Goal: Information Seeking & Learning: Learn about a topic

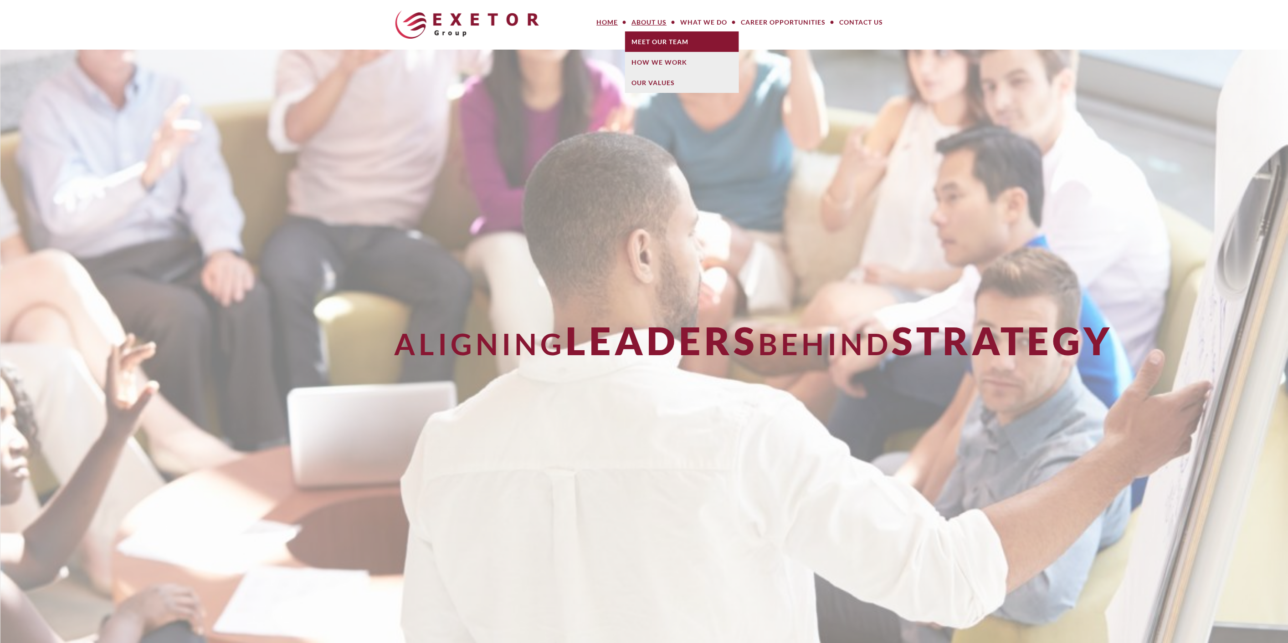
click at [662, 51] on link "Meet Our Team" at bounding box center [682, 41] width 114 height 21
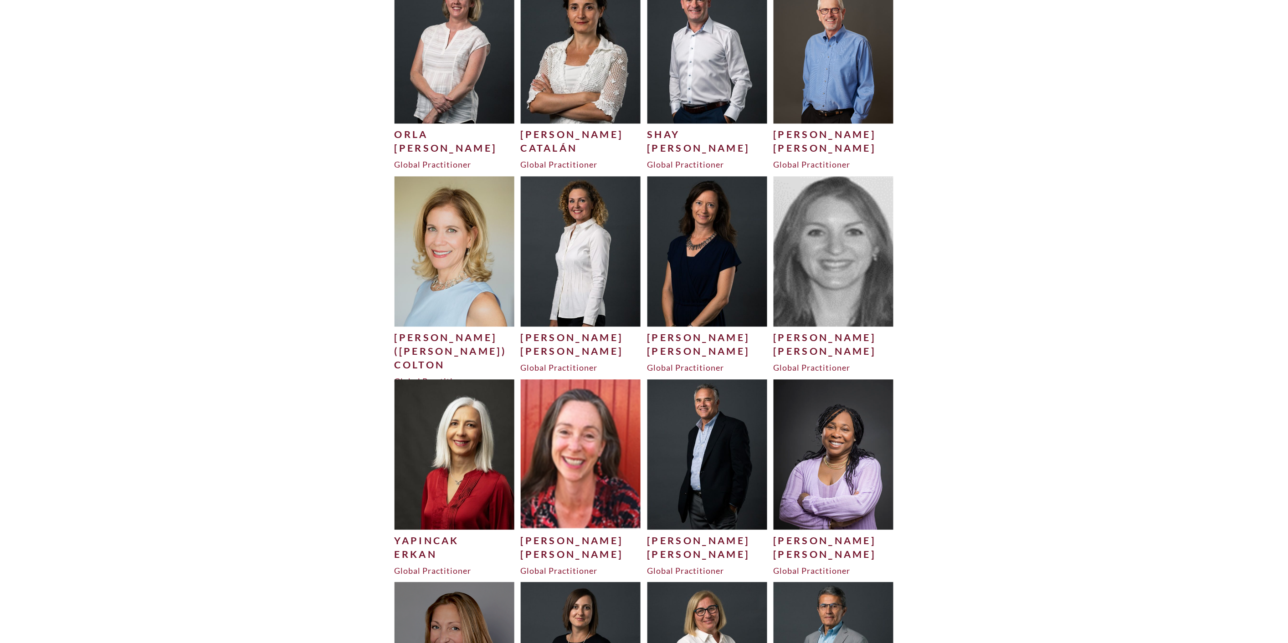
scroll to position [860, 0]
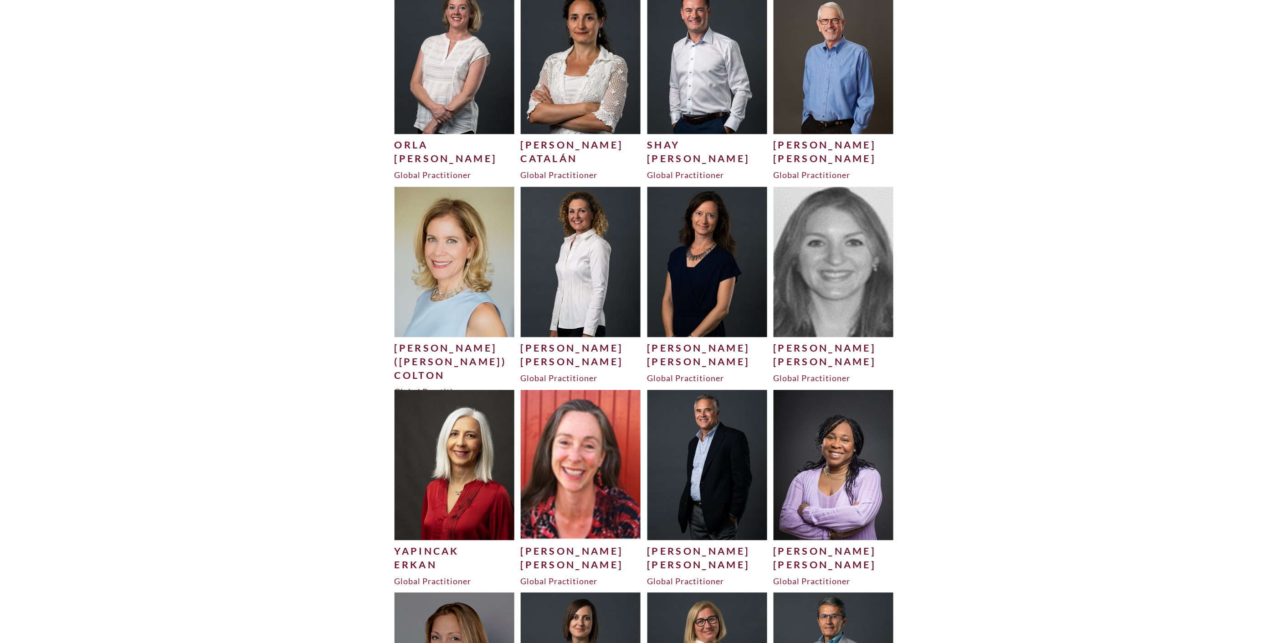
click at [587, 295] on img at bounding box center [581, 262] width 120 height 150
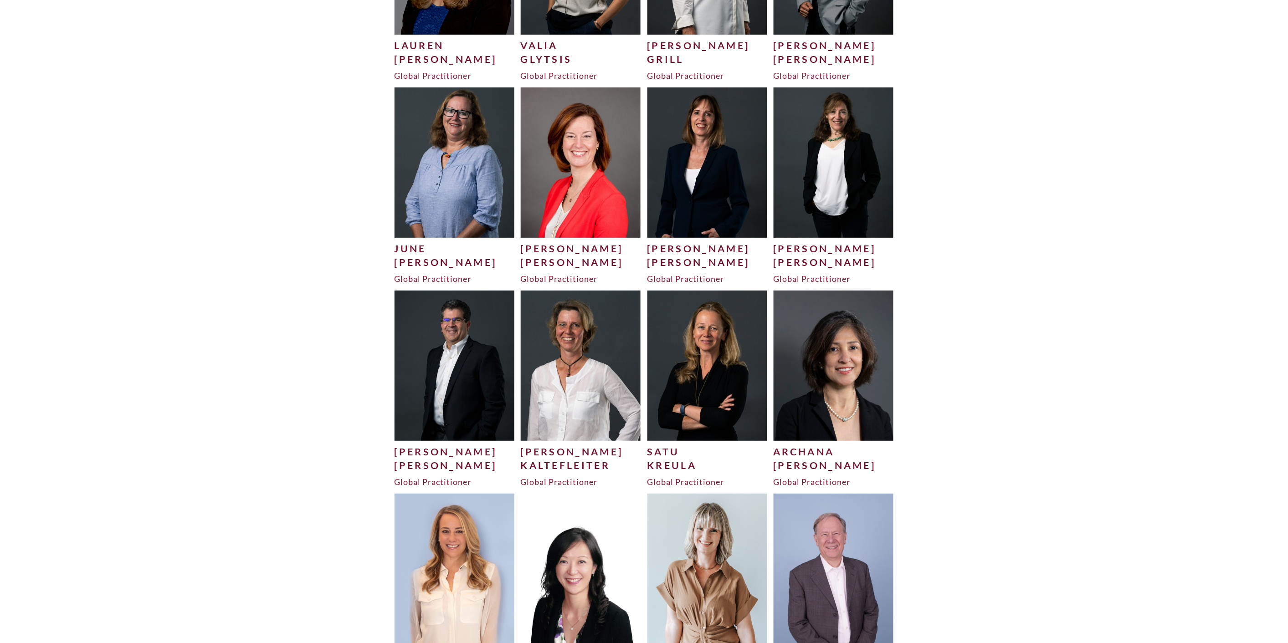
scroll to position [1569, 0]
click at [821, 390] on img at bounding box center [834, 365] width 120 height 150
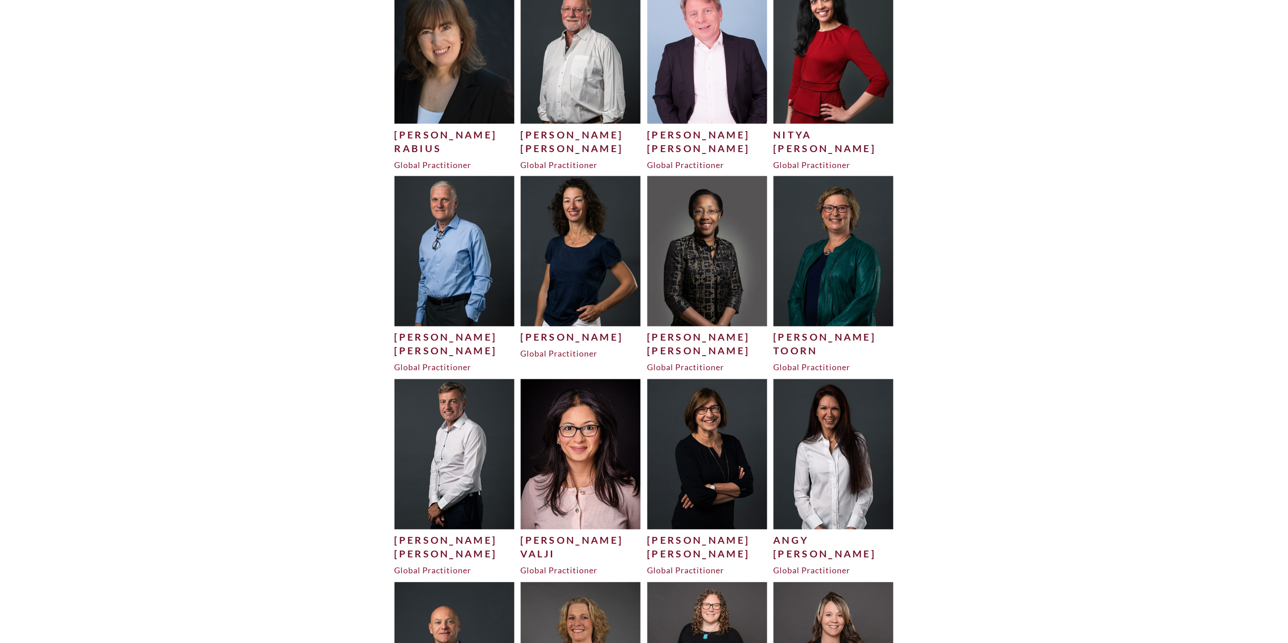
scroll to position [2293, 0]
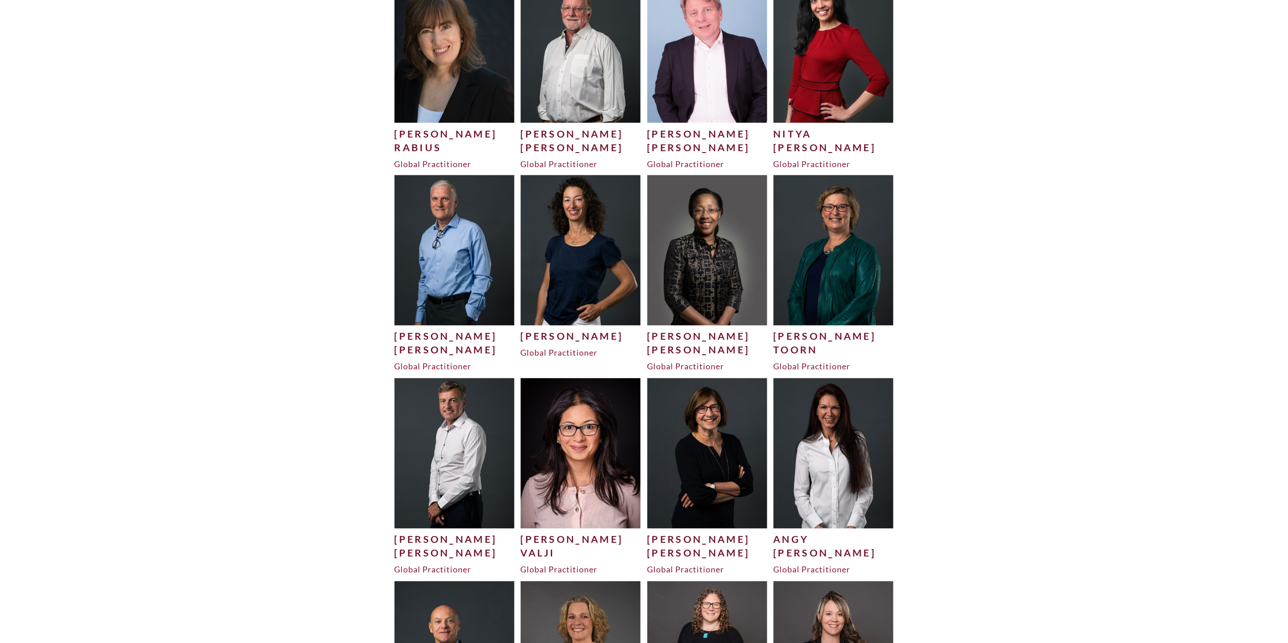
click at [823, 140] on div "Nitya" at bounding box center [834, 134] width 120 height 14
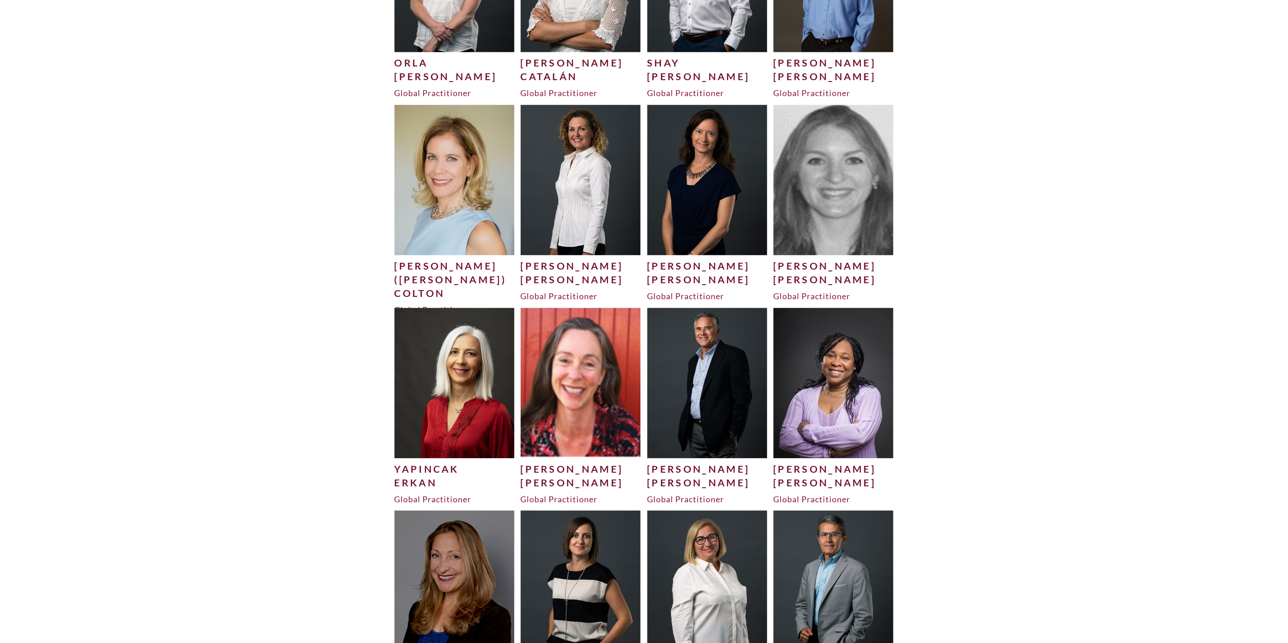
scroll to position [926, 0]
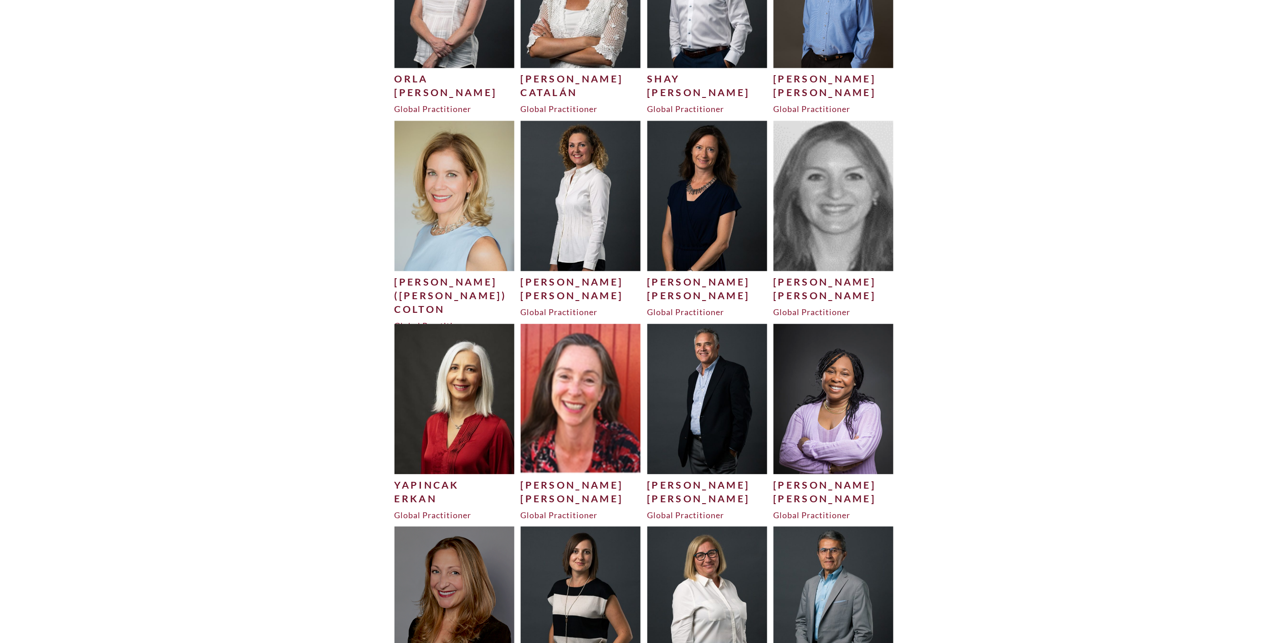
click at [515, 429] on div "Yapincak Erkan Yapincak Erkan Global Practitioner" at bounding box center [454, 425] width 127 height 203
click at [469, 429] on img at bounding box center [455, 399] width 120 height 150
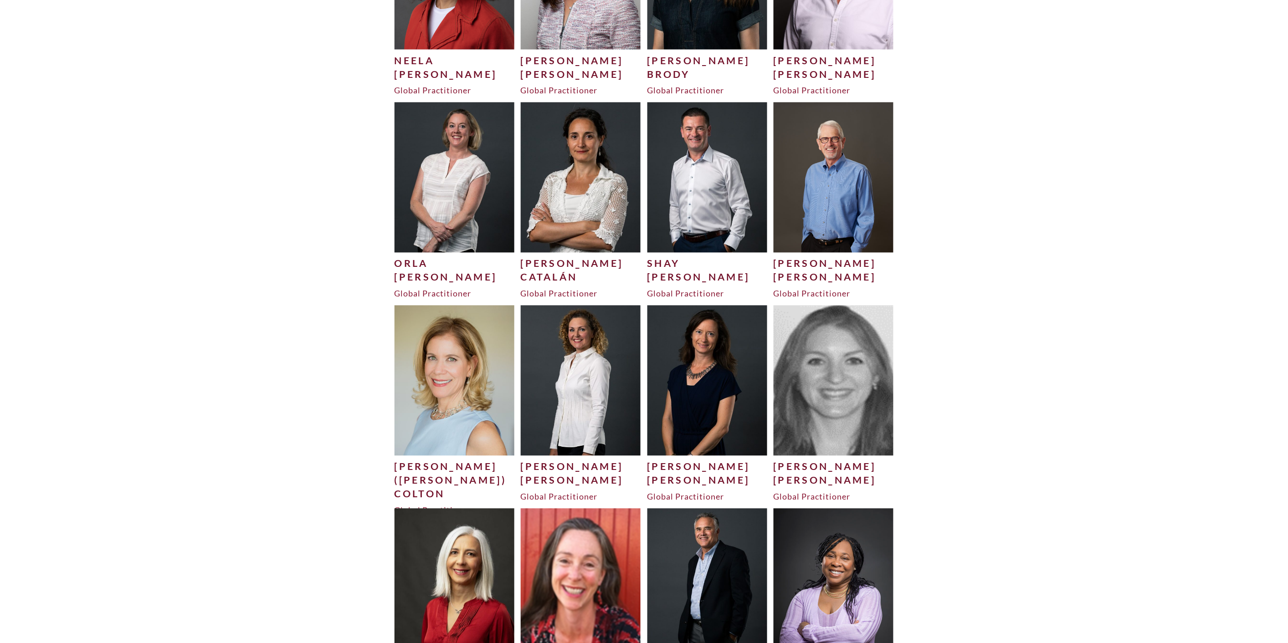
scroll to position [740, 0]
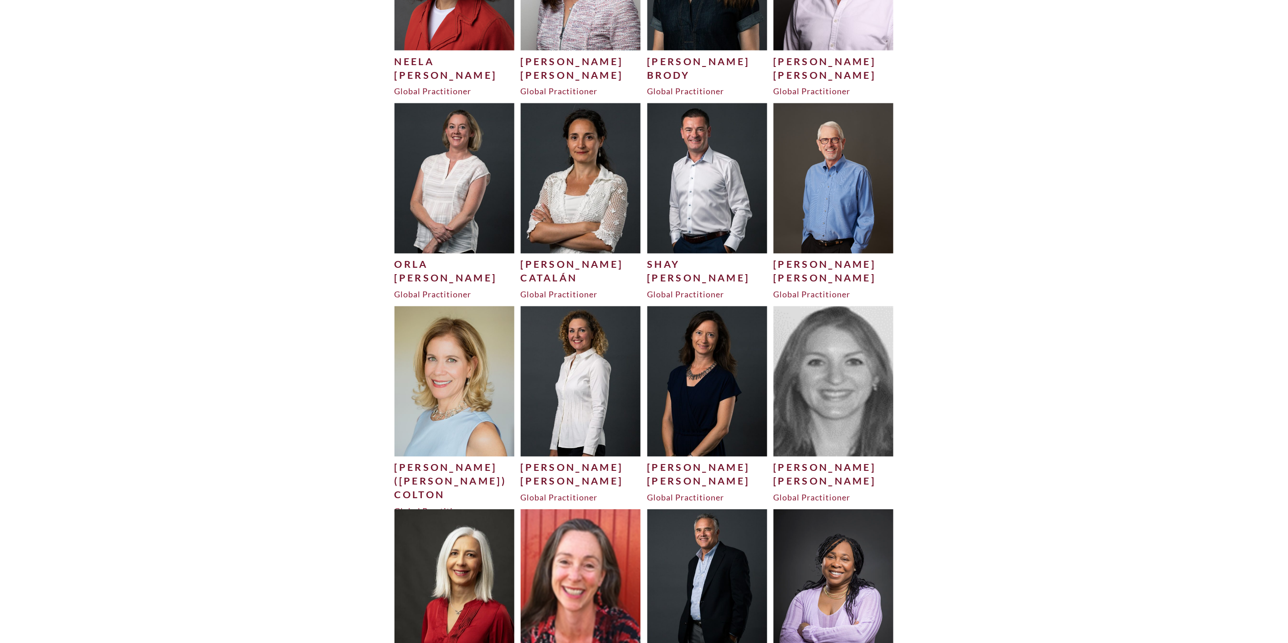
click at [607, 402] on img at bounding box center [581, 382] width 120 height 150
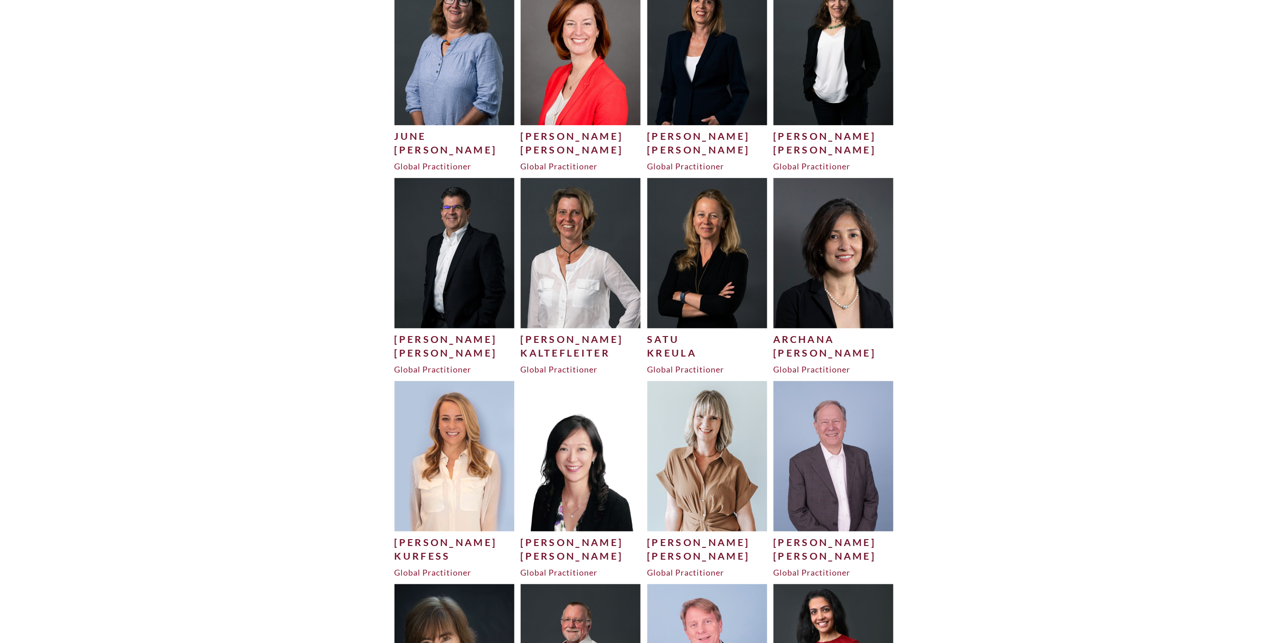
scroll to position [1686, 0]
